Goal: Task Accomplishment & Management: Complete application form

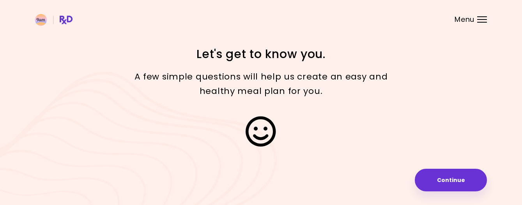
click at [481, 15] on header at bounding box center [261, 15] width 522 height 31
click at [481, 18] on div "Menu" at bounding box center [483, 19] width 10 height 6
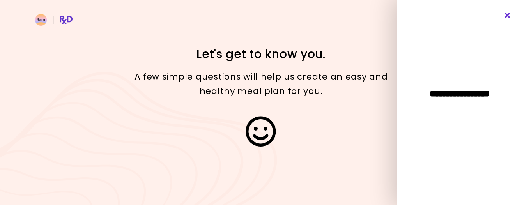
click at [508, 15] on icon "Close" at bounding box center [507, 15] width 7 height 5
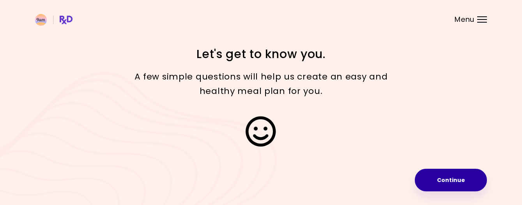
click at [438, 177] on button "Continue" at bounding box center [451, 180] width 72 height 23
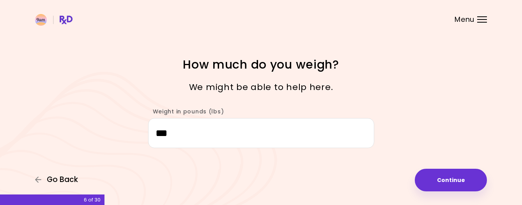
click at [60, 181] on span "Go Back" at bounding box center [62, 180] width 31 height 9
